Goal: Information Seeking & Learning: Learn about a topic

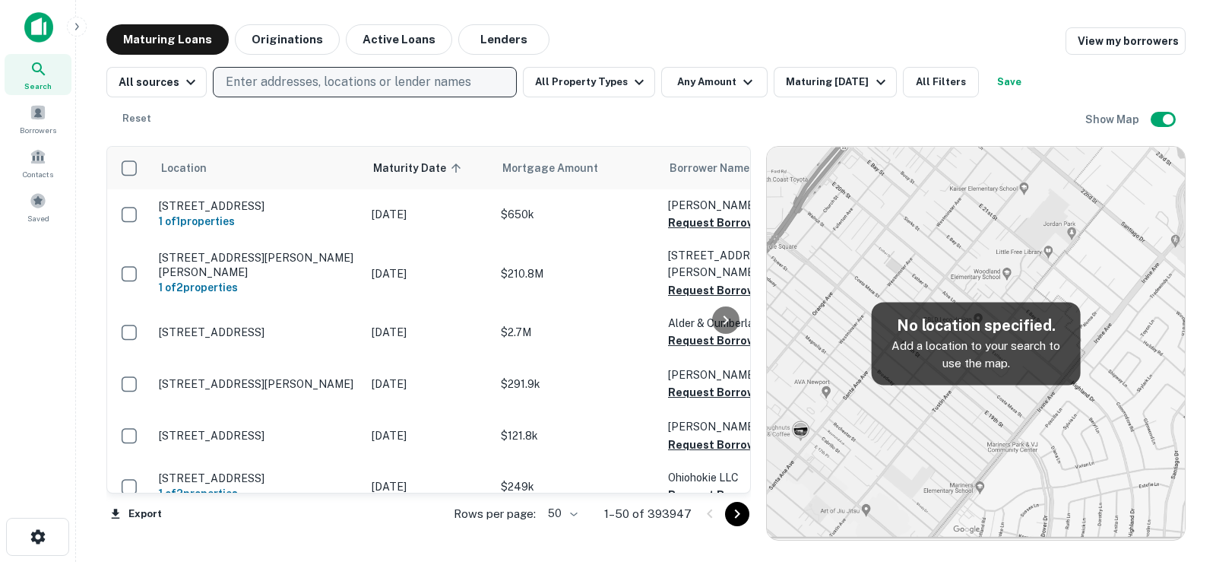
click at [307, 80] on p "Enter addresses, locations or lender names" at bounding box center [349, 82] width 246 height 18
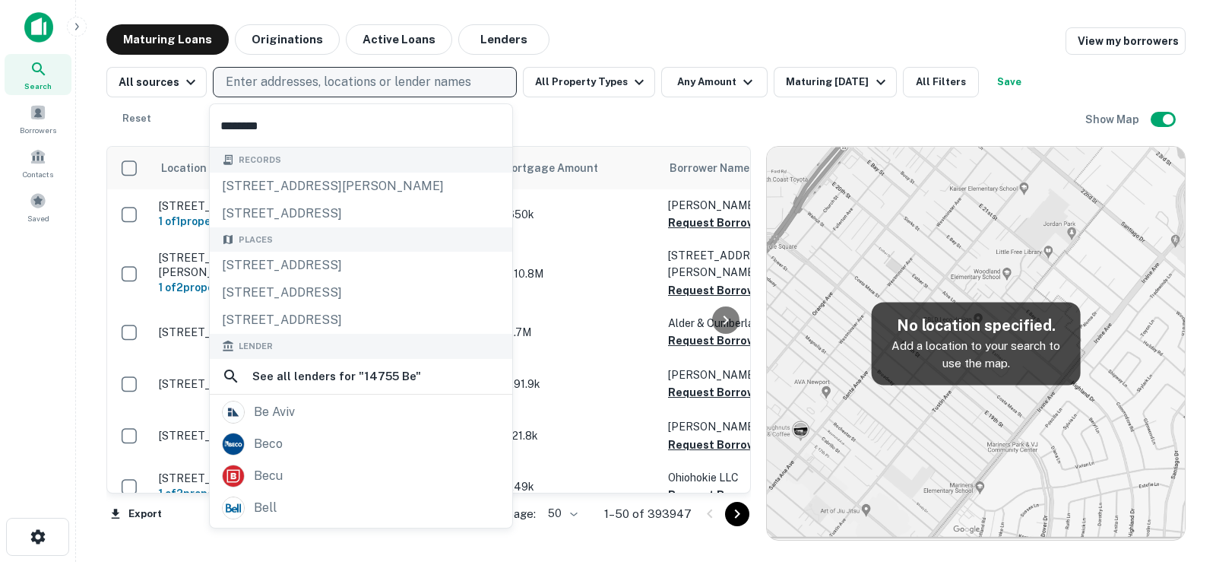
type input "*********"
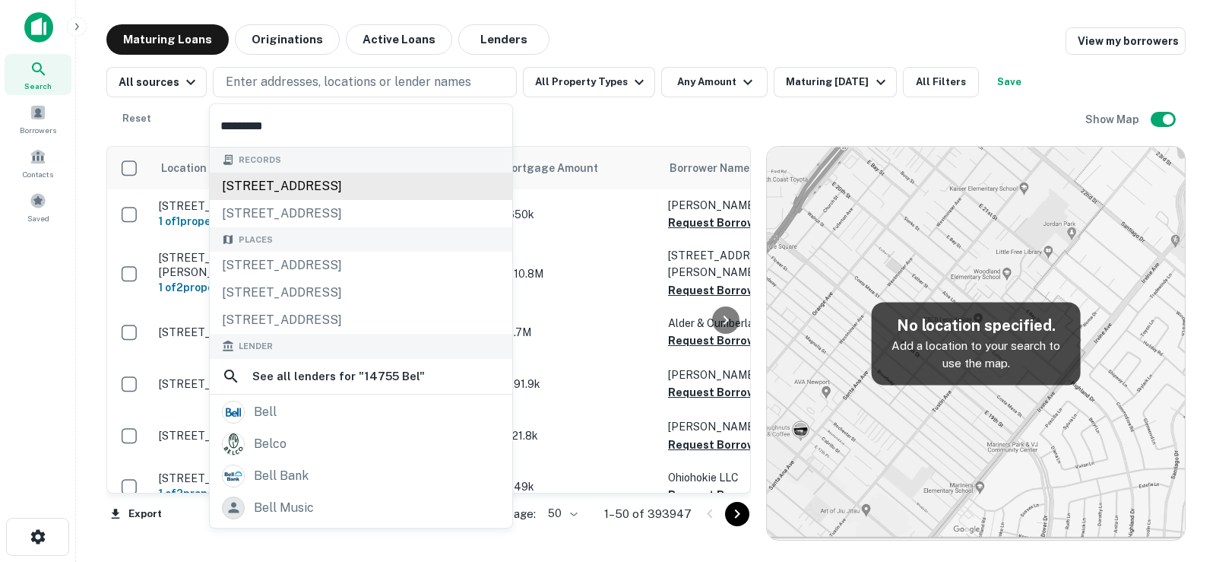
click at [419, 177] on div "[STREET_ADDRESS]" at bounding box center [361, 186] width 303 height 27
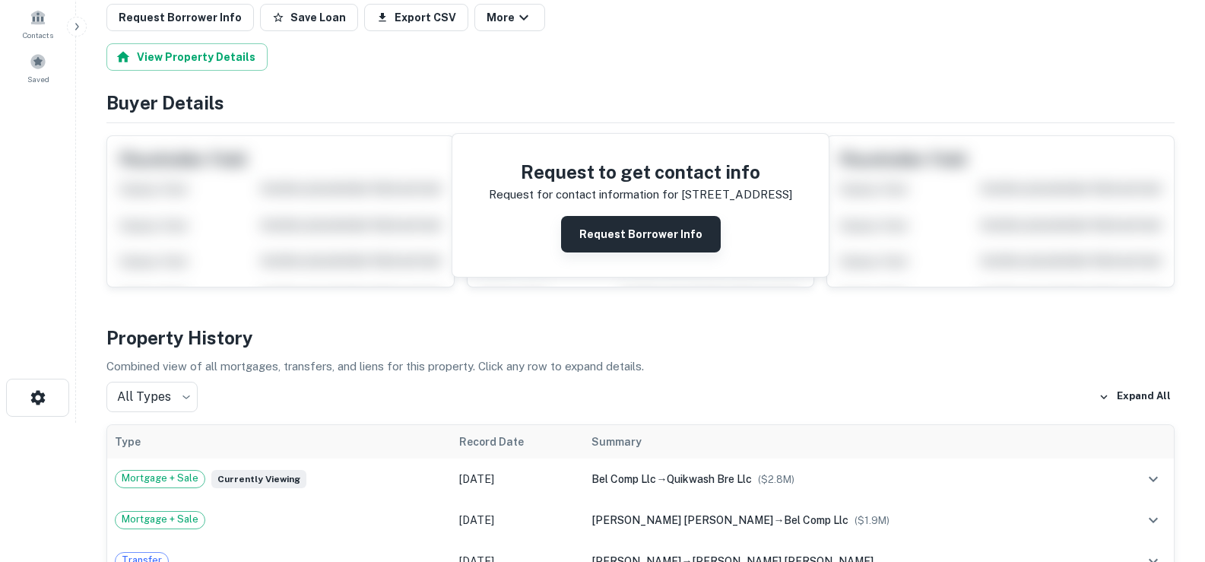
scroll to position [152, 0]
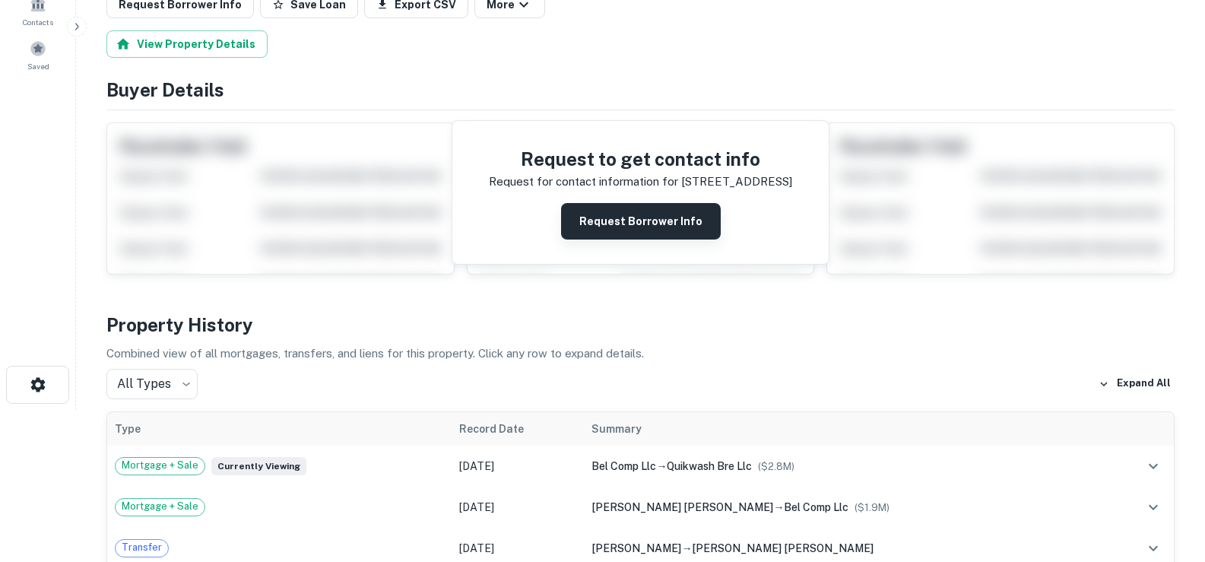
click at [626, 224] on button "Request Borrower Info" at bounding box center [641, 221] width 160 height 36
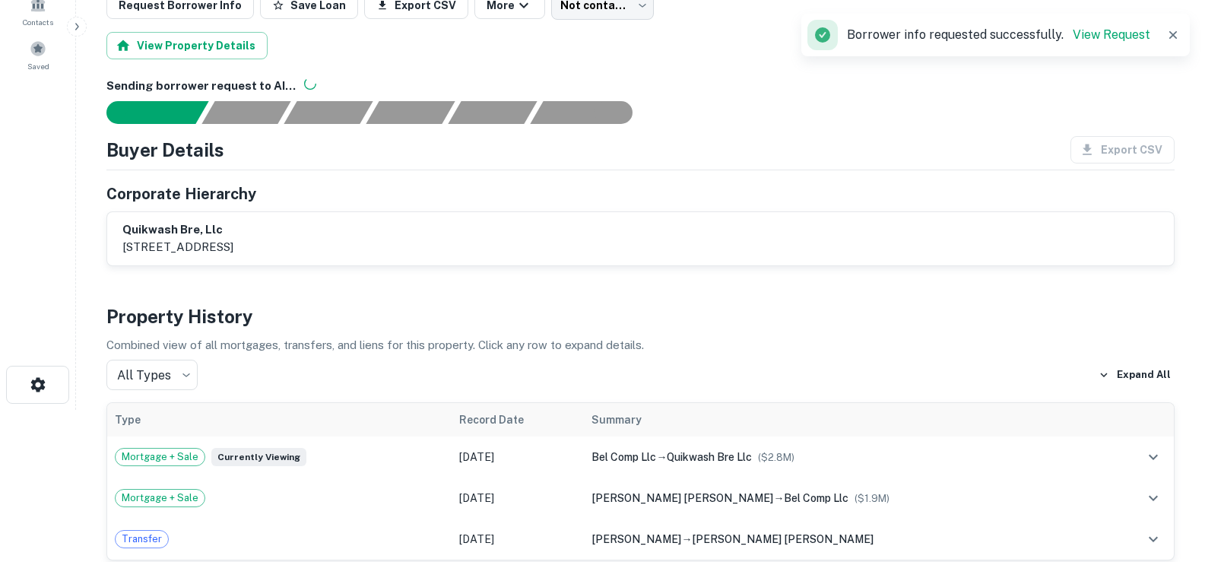
click at [1178, 36] on icon "button" at bounding box center [1172, 34] width 15 height 15
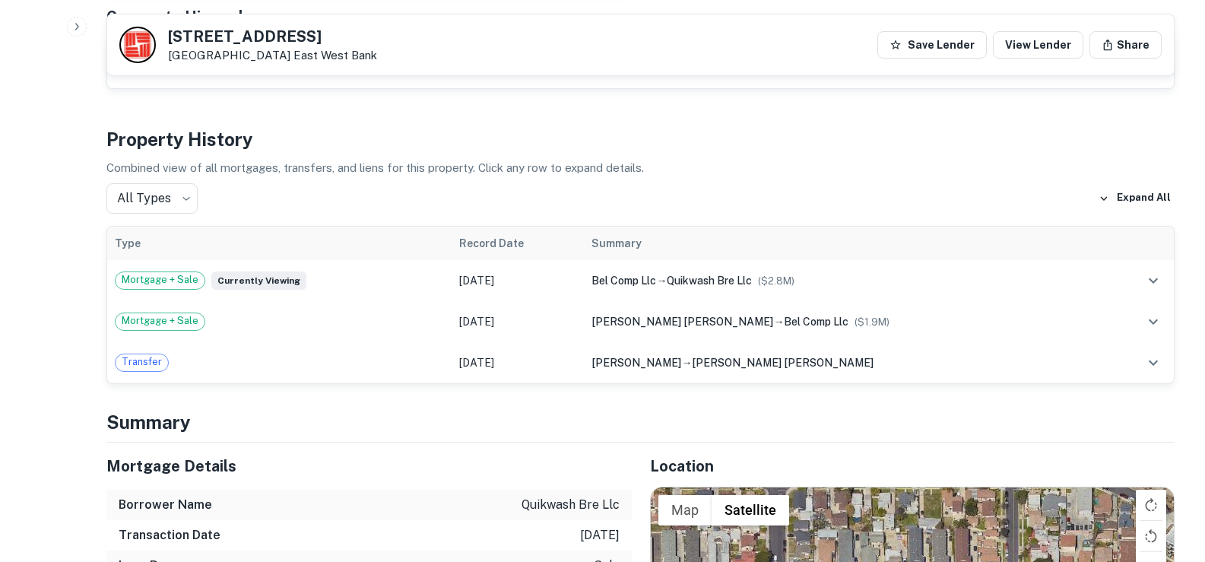
scroll to position [760, 0]
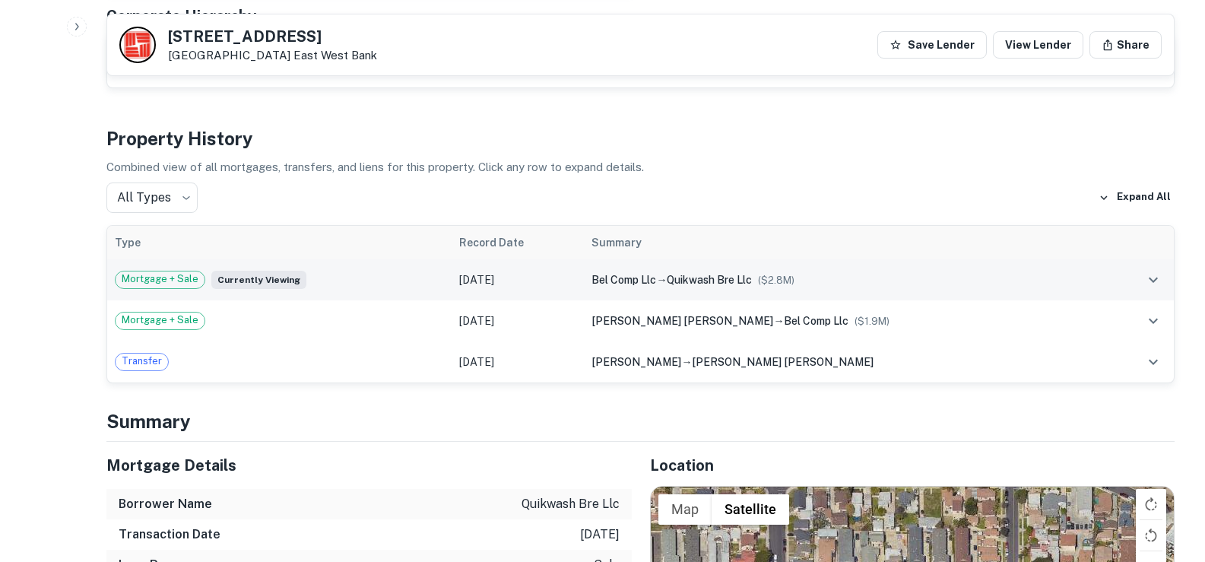
click at [401, 259] on td "Mortgage + Sale Currently viewing" at bounding box center [279, 279] width 344 height 41
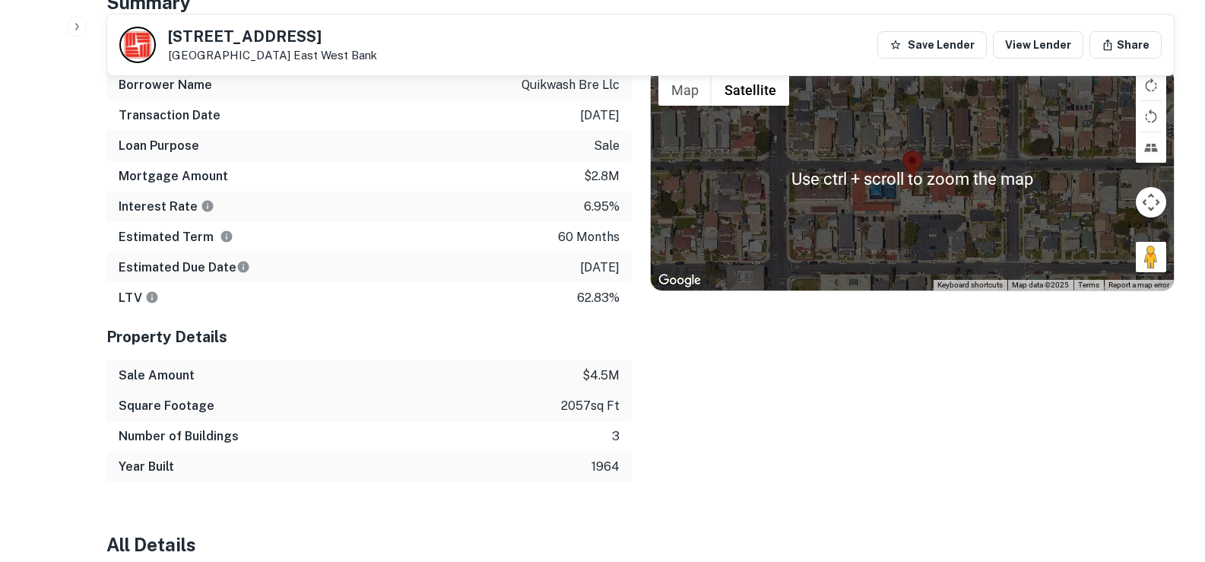
scroll to position [1064, 0]
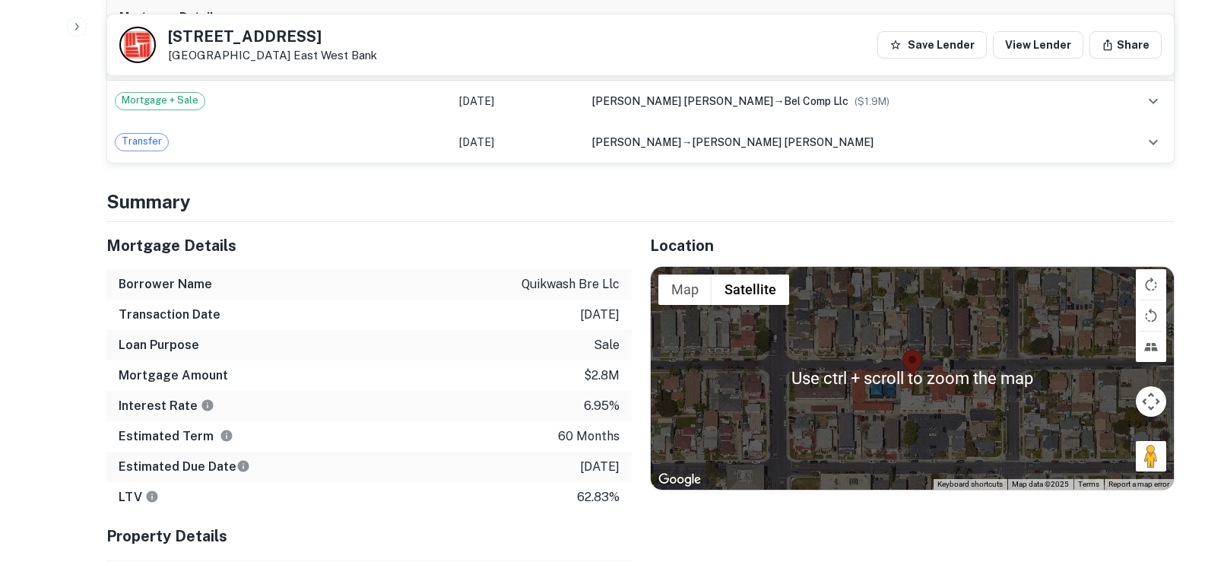
click at [930, 363] on div at bounding box center [913, 378] width 524 height 223
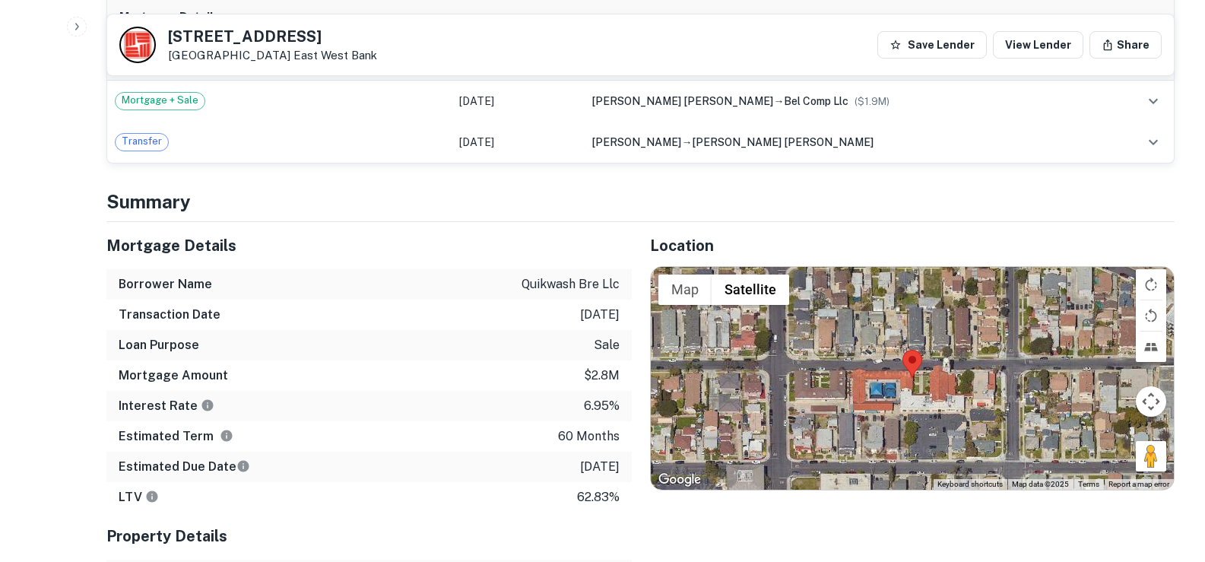
click at [911, 394] on div at bounding box center [913, 378] width 524 height 223
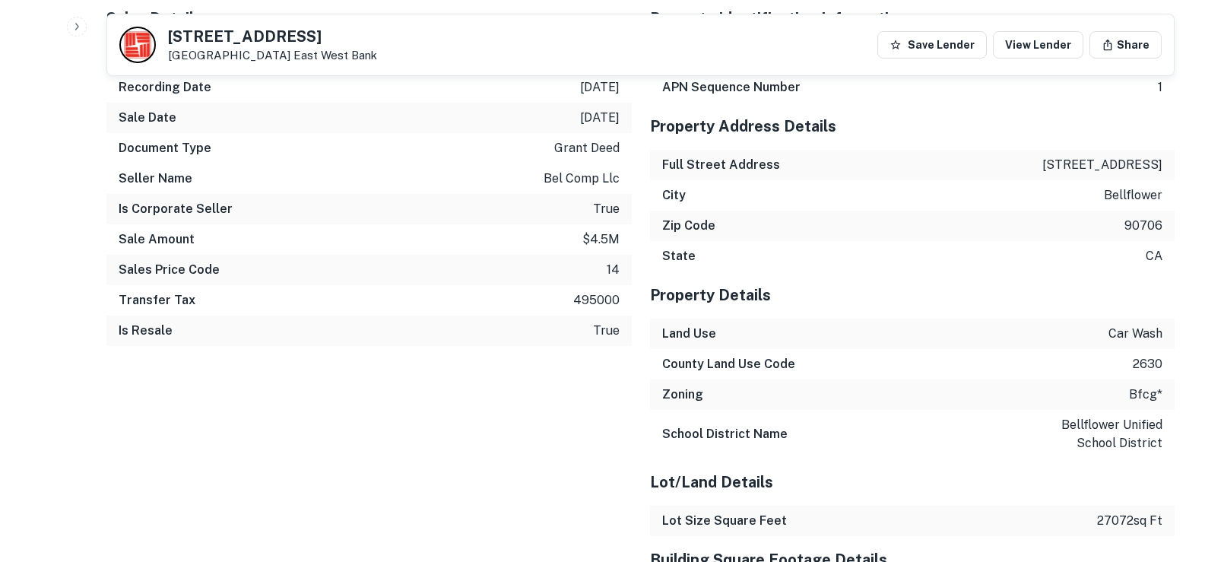
scroll to position [1976, 0]
